Goal: Find specific page/section: Find specific page/section

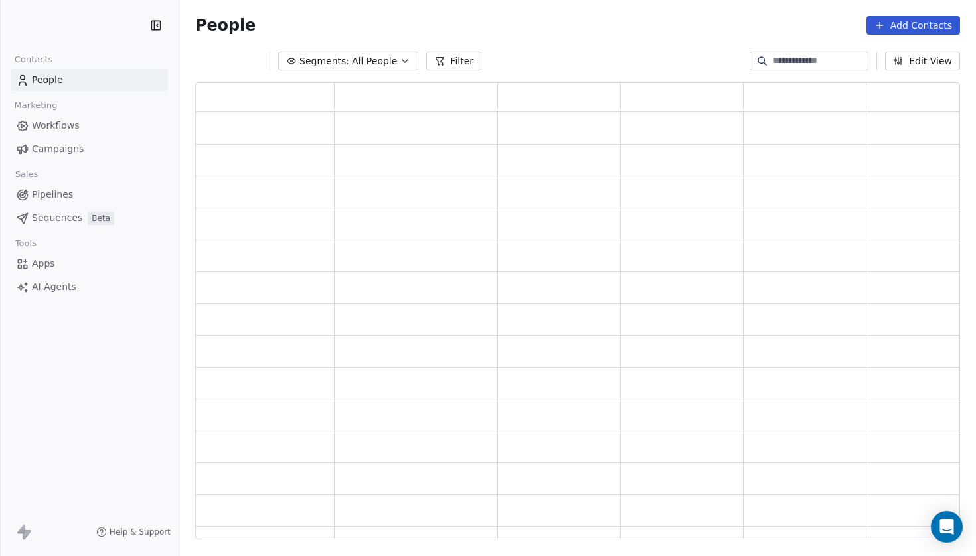
click at [81, 127] on link "Workflows" at bounding box center [89, 126] width 157 height 22
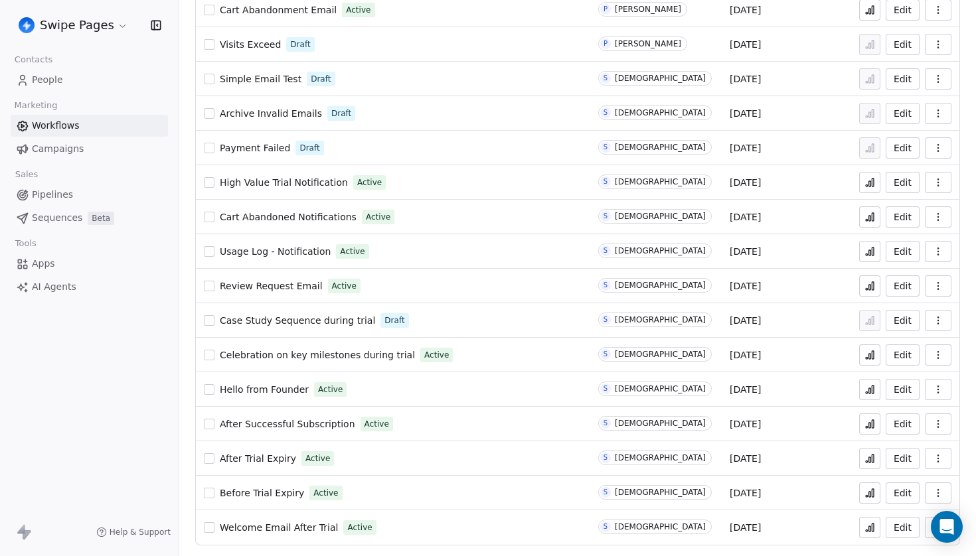
click at [274, 390] on span "Hello from Founder" at bounding box center [264, 389] width 89 height 11
click at [874, 393] on icon at bounding box center [870, 389] width 11 height 11
click at [874, 392] on icon at bounding box center [873, 390] width 2 height 8
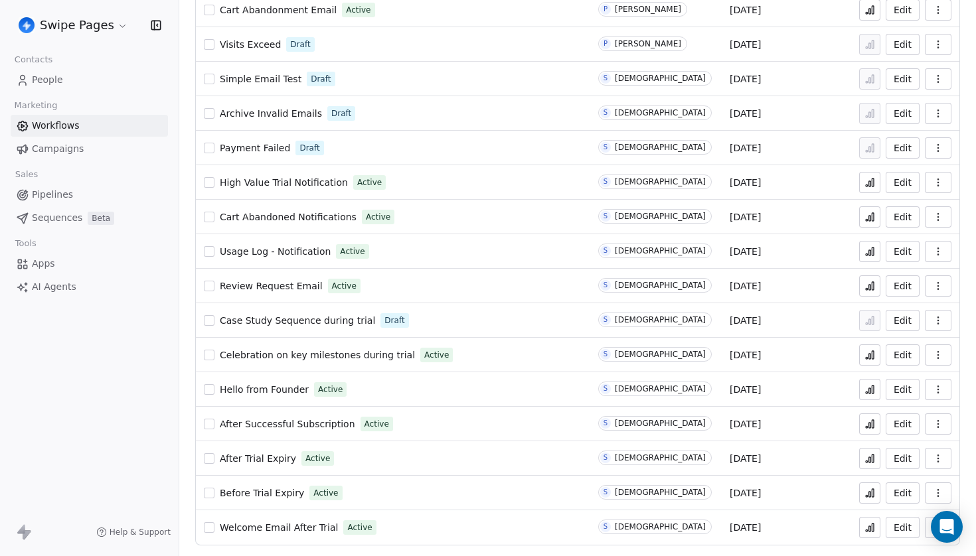
click at [282, 496] on span "Before Trial Expiry" at bounding box center [262, 493] width 84 height 11
click at [286, 528] on span "Welcome Email After Trial" at bounding box center [279, 528] width 118 height 11
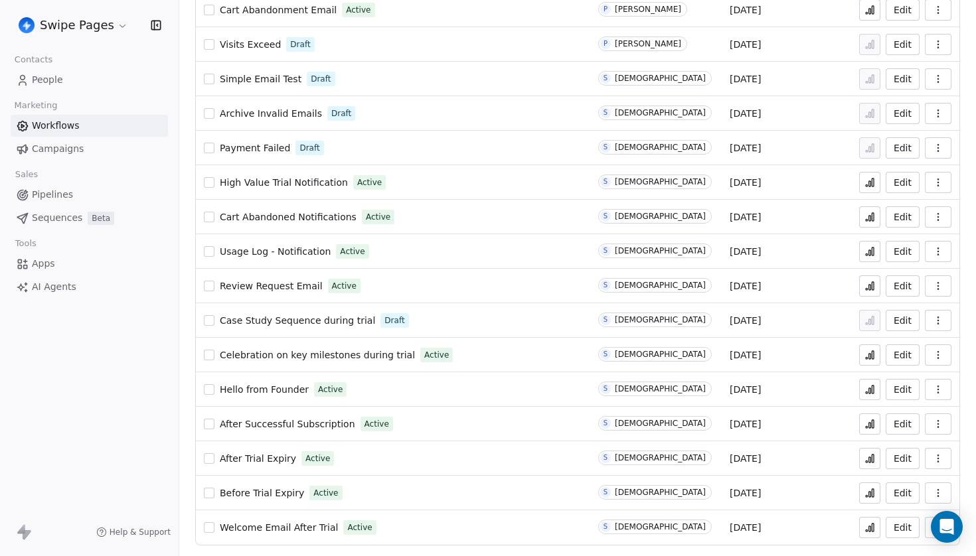
click at [867, 524] on icon at bounding box center [870, 528] width 11 height 11
